Goal: Navigation & Orientation: Find specific page/section

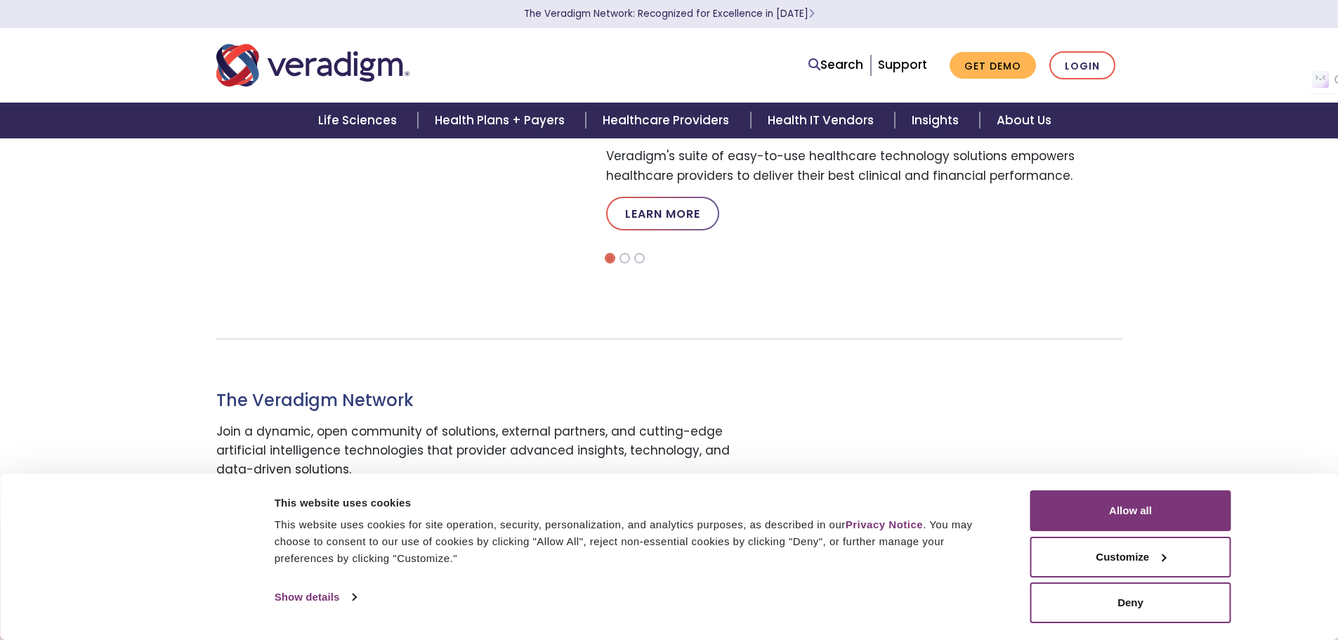
scroll to position [351, 0]
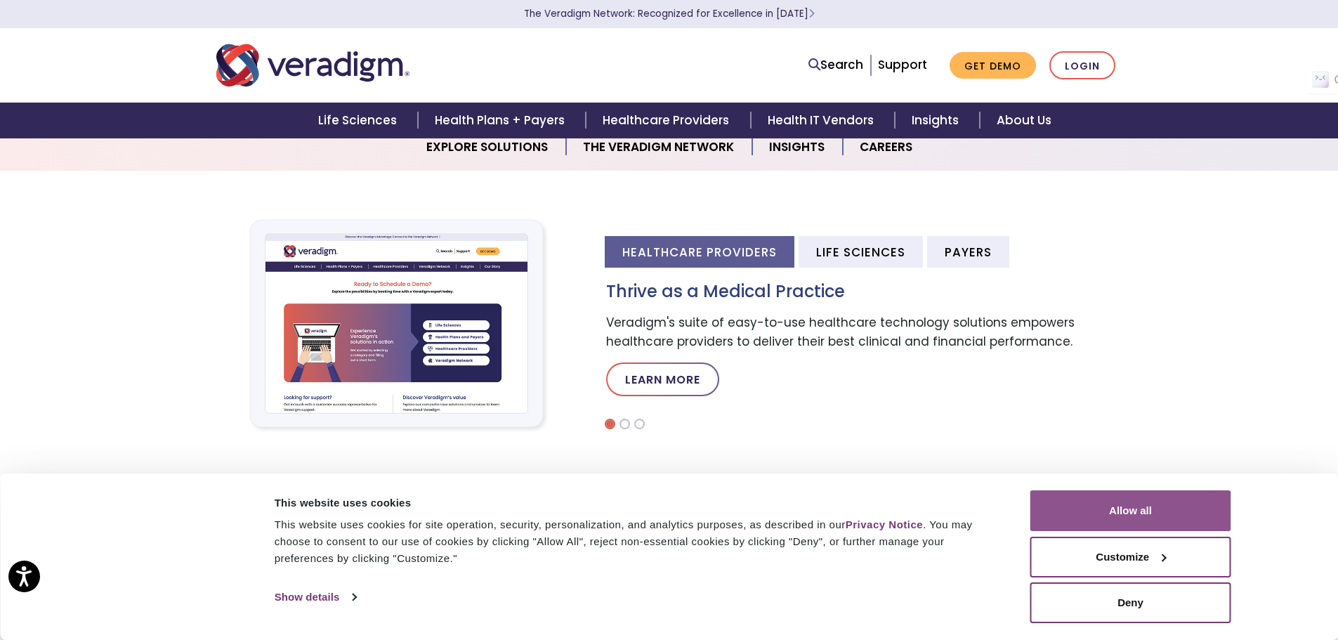
click at [1128, 499] on button "Allow all" at bounding box center [1130, 510] width 201 height 41
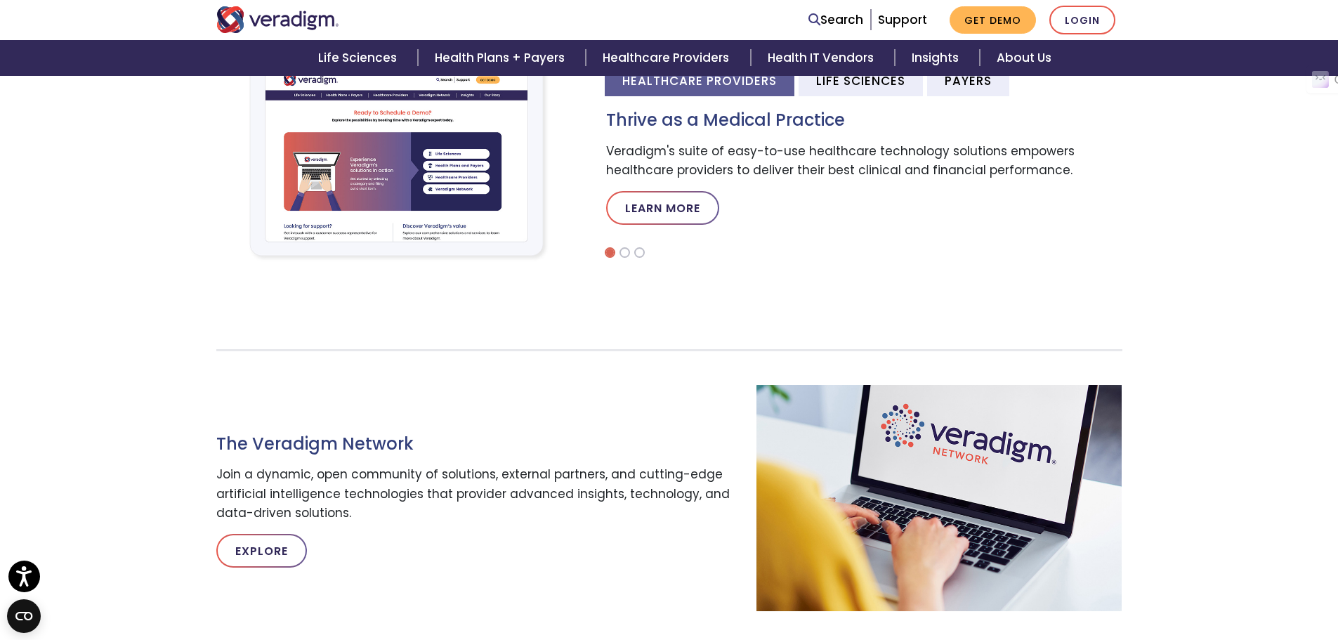
scroll to position [421, 0]
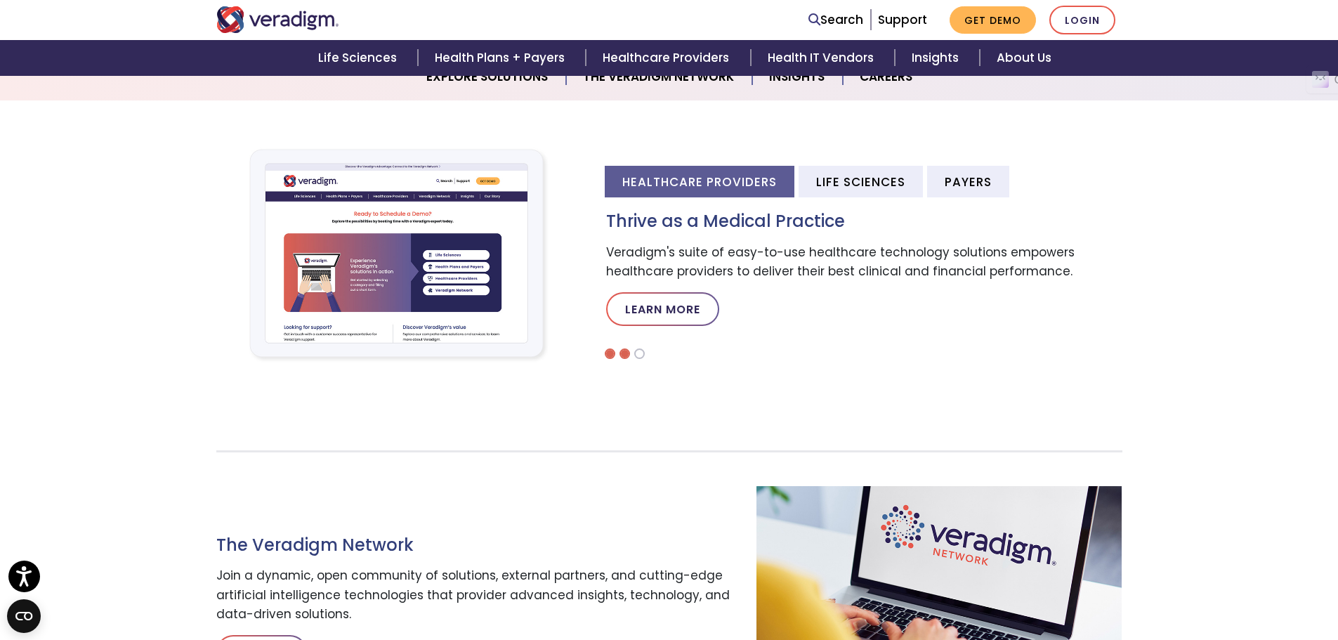
click at [626, 353] on li at bounding box center [624, 353] width 11 height 11
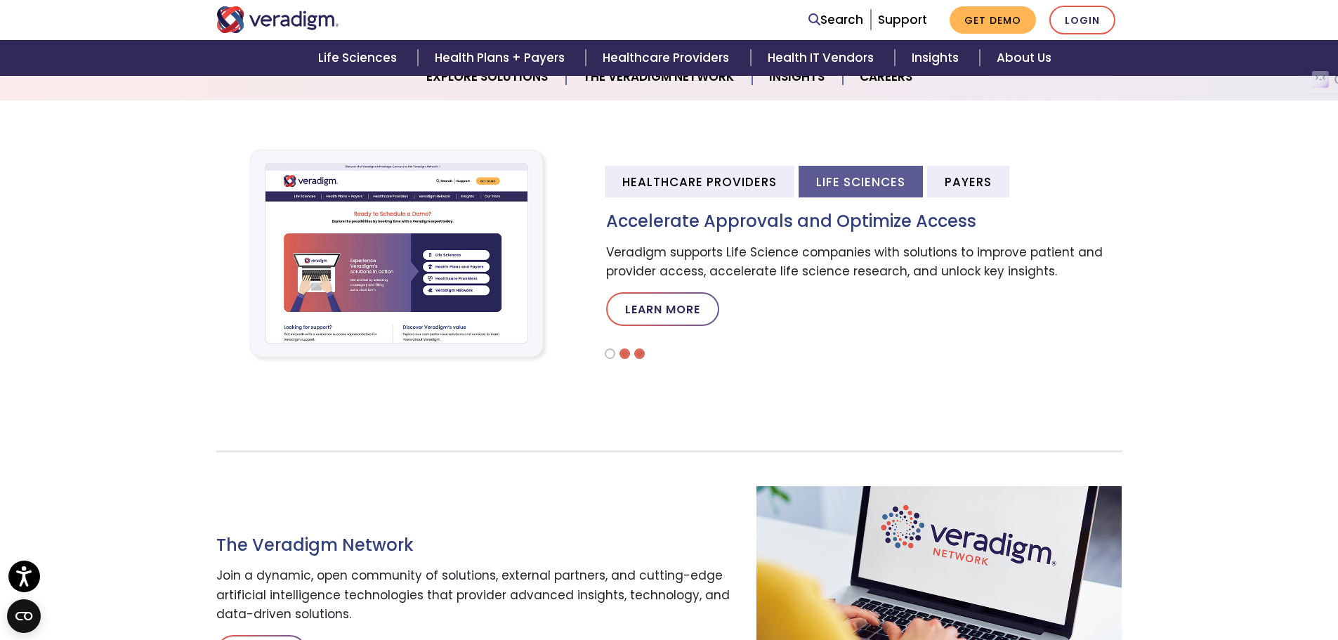
click at [638, 353] on li at bounding box center [639, 353] width 11 height 11
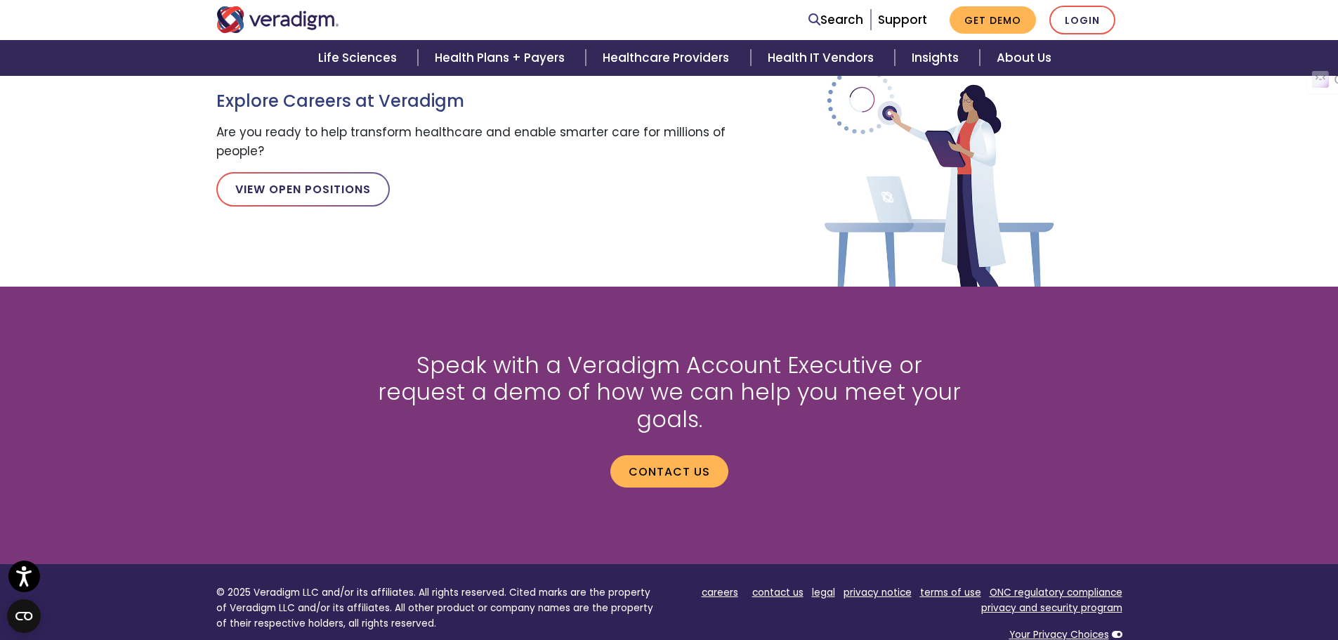
scroll to position [1545, 0]
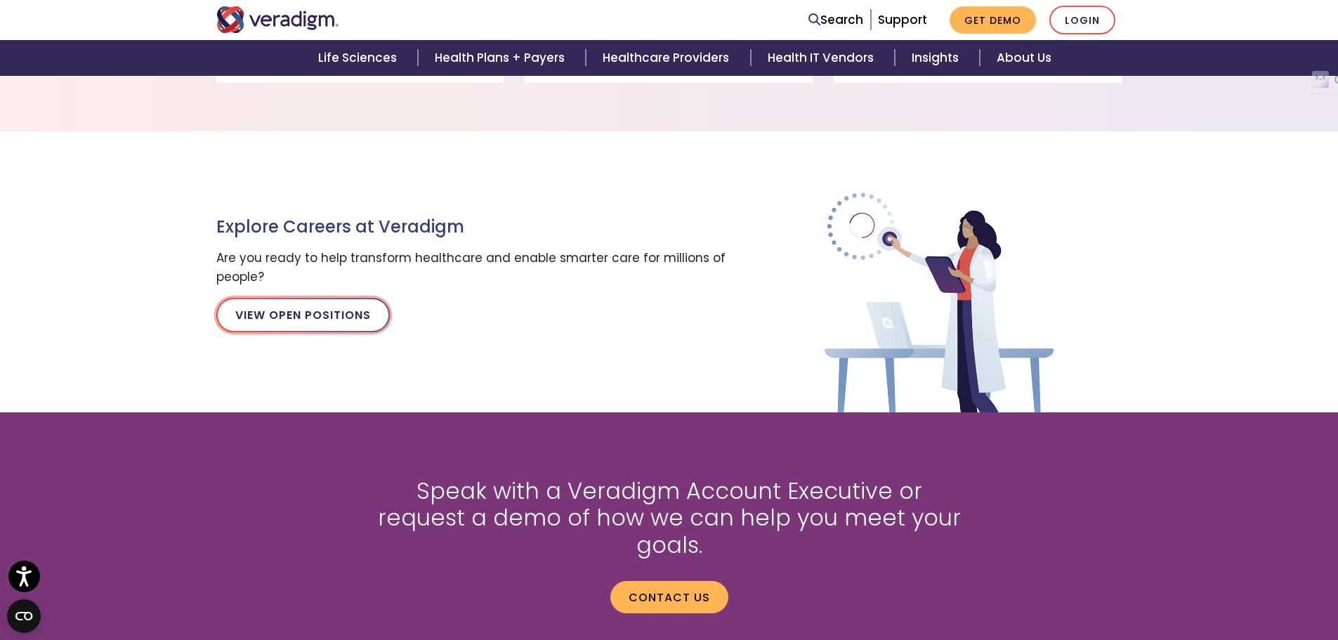
click at [315, 326] on link "View Open Positions" at bounding box center [302, 315] width 173 height 34
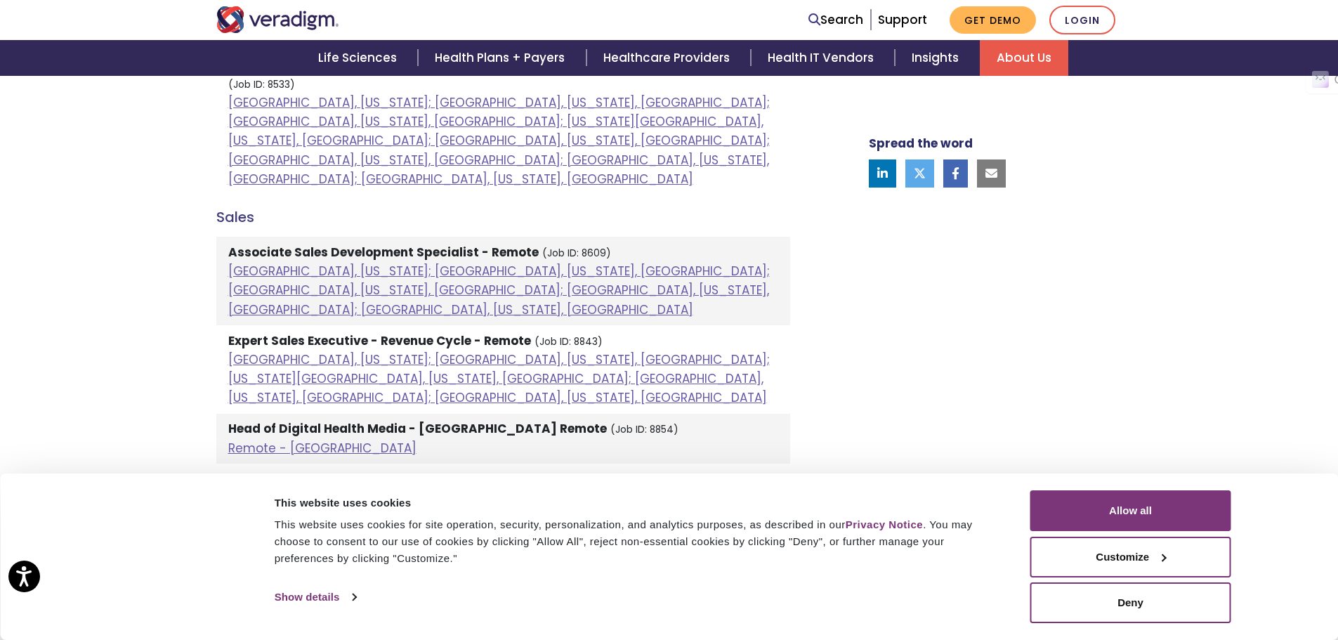
scroll to position [1334, 0]
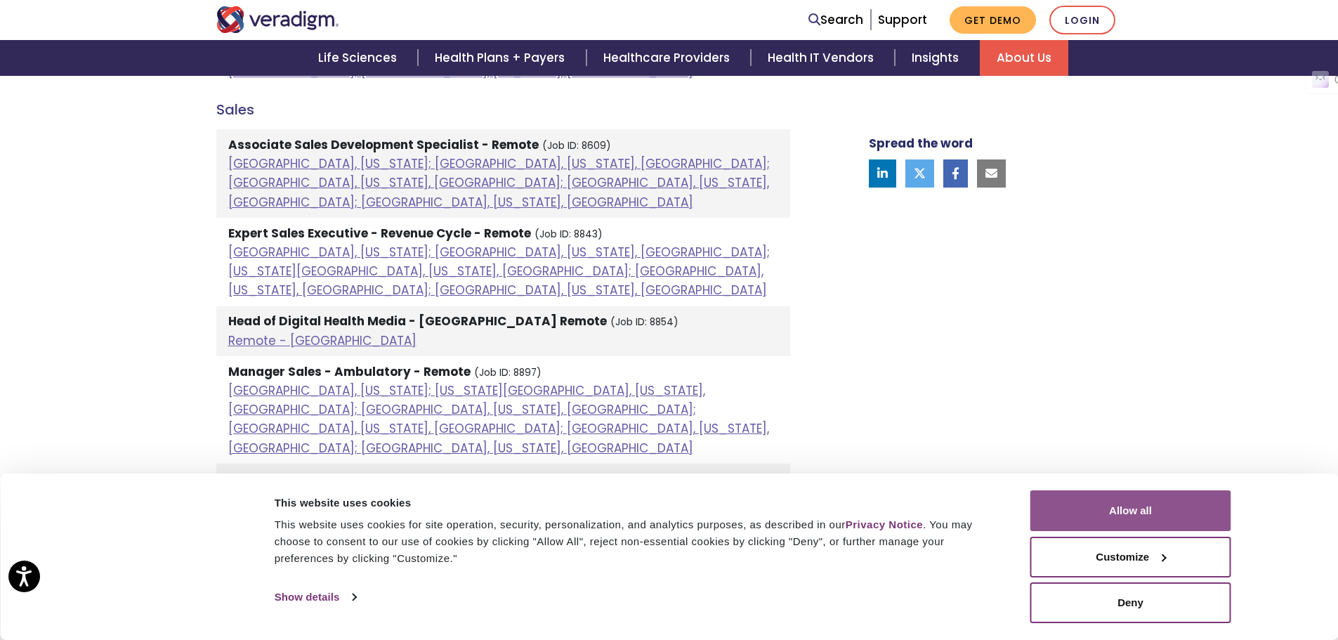
click at [1202, 513] on button "Allow all" at bounding box center [1130, 510] width 201 height 41
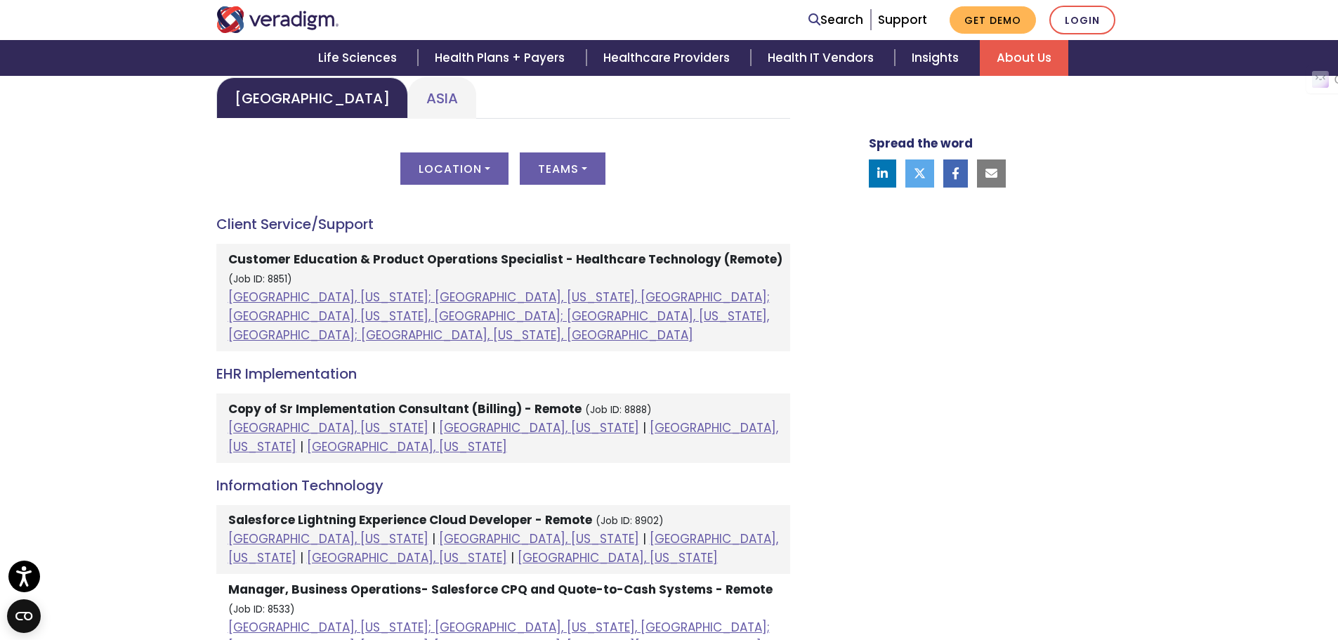
scroll to position [843, 0]
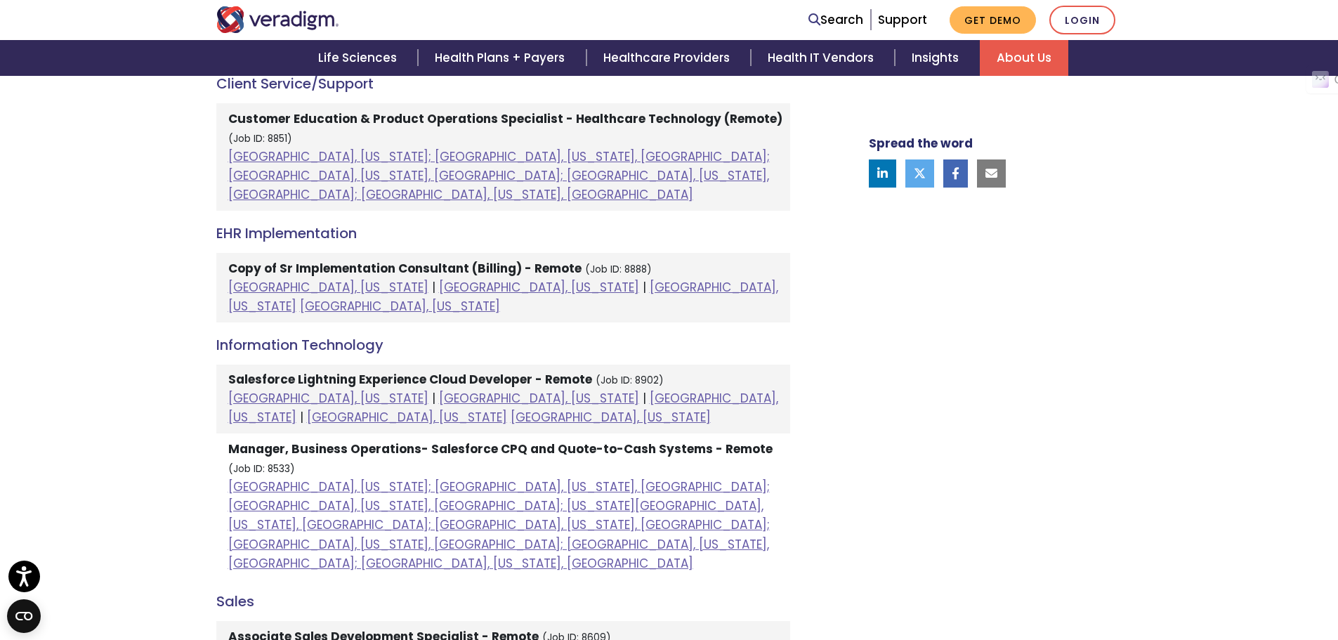
scroll to position [562, 0]
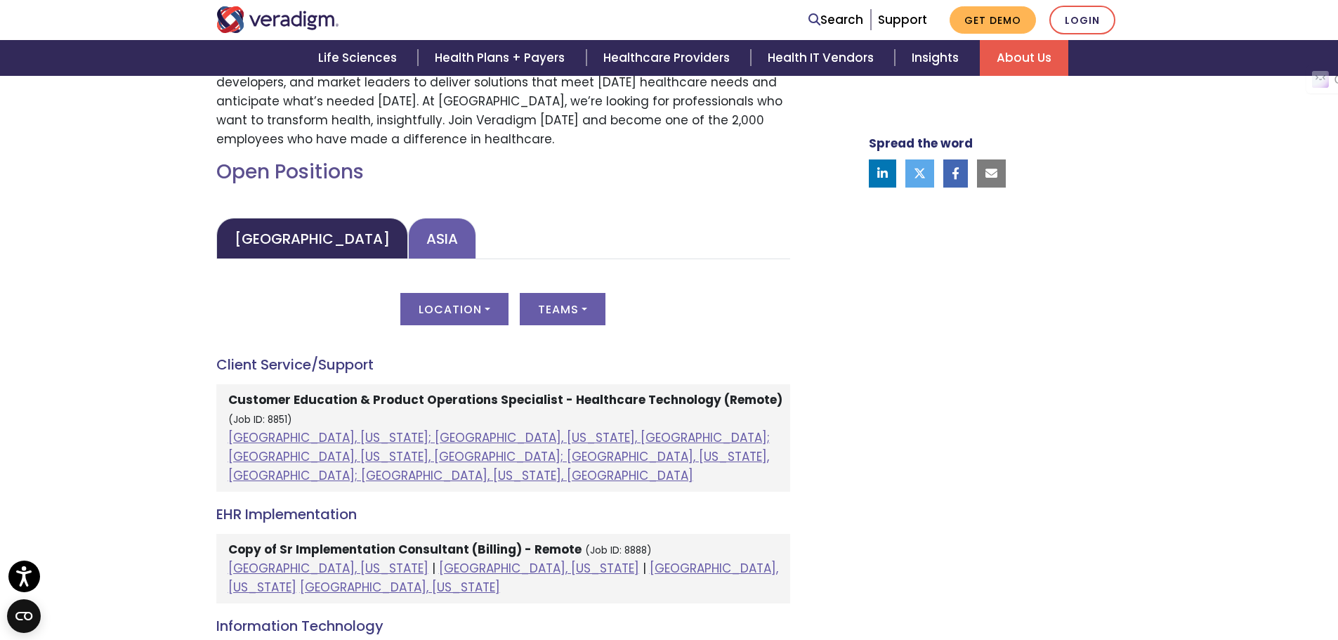
click at [408, 240] on link "Asia" at bounding box center [442, 238] width 68 height 41
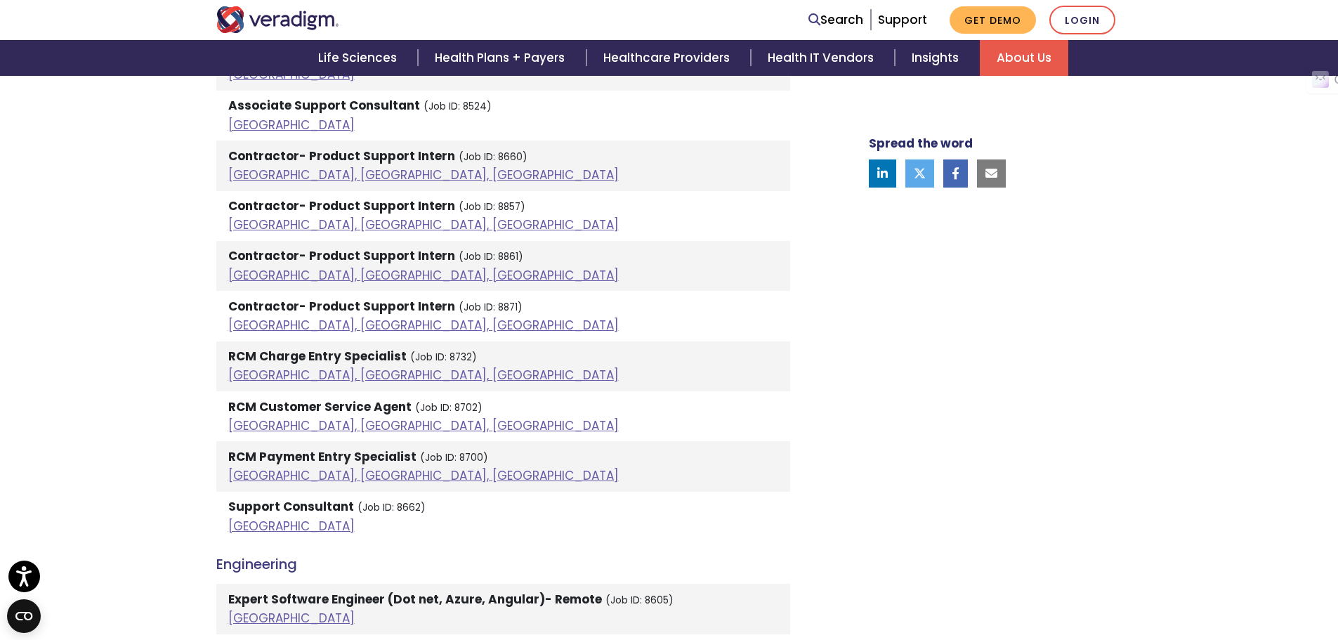
scroll to position [913, 0]
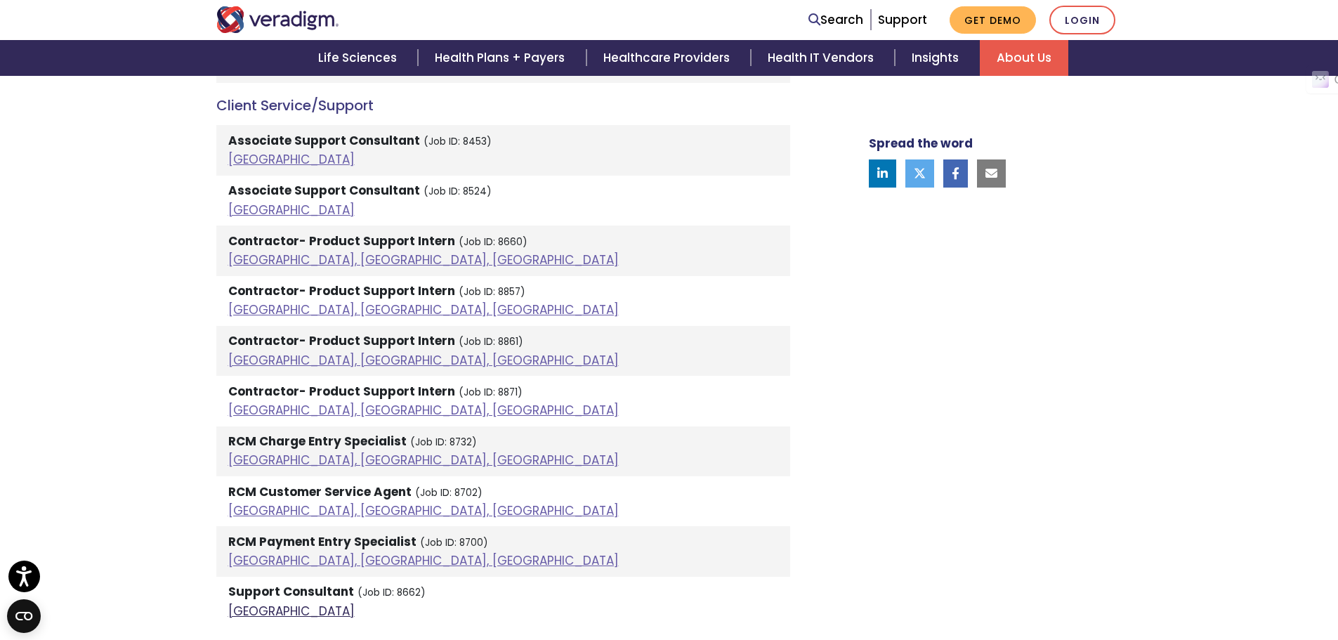
click at [246, 609] on link "[GEOGRAPHIC_DATA]" at bounding box center [291, 610] width 126 height 17
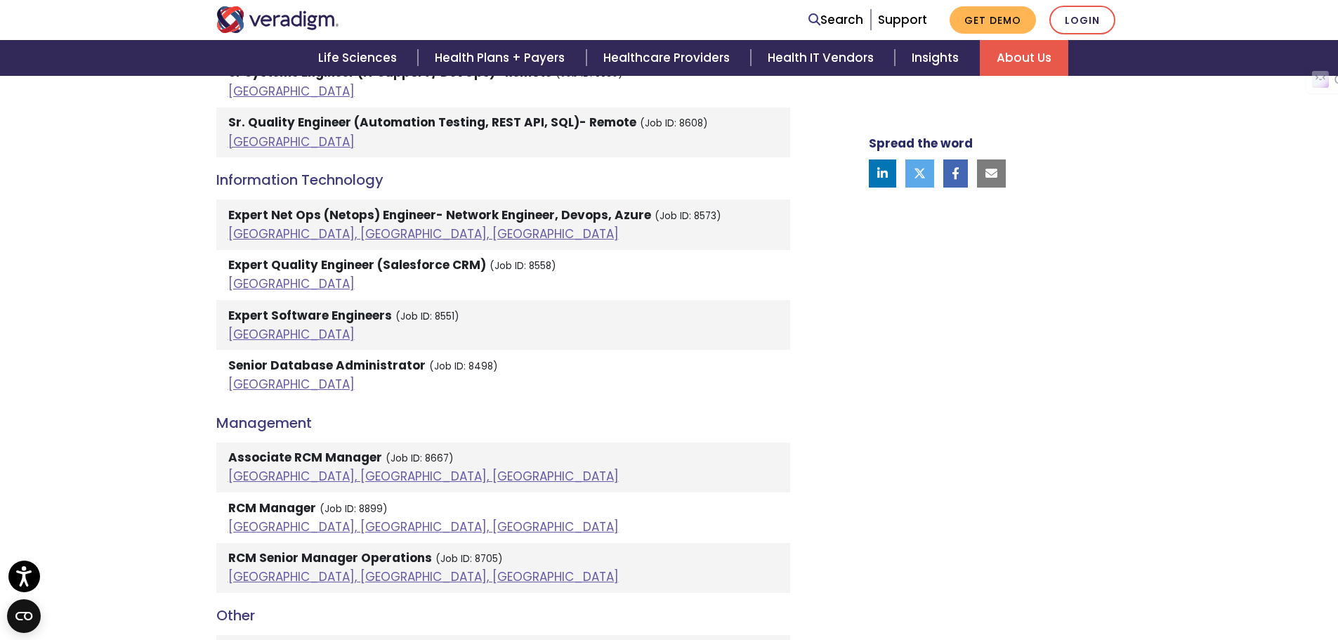
scroll to position [1755, 0]
